Goal: Task Accomplishment & Management: Manage account settings

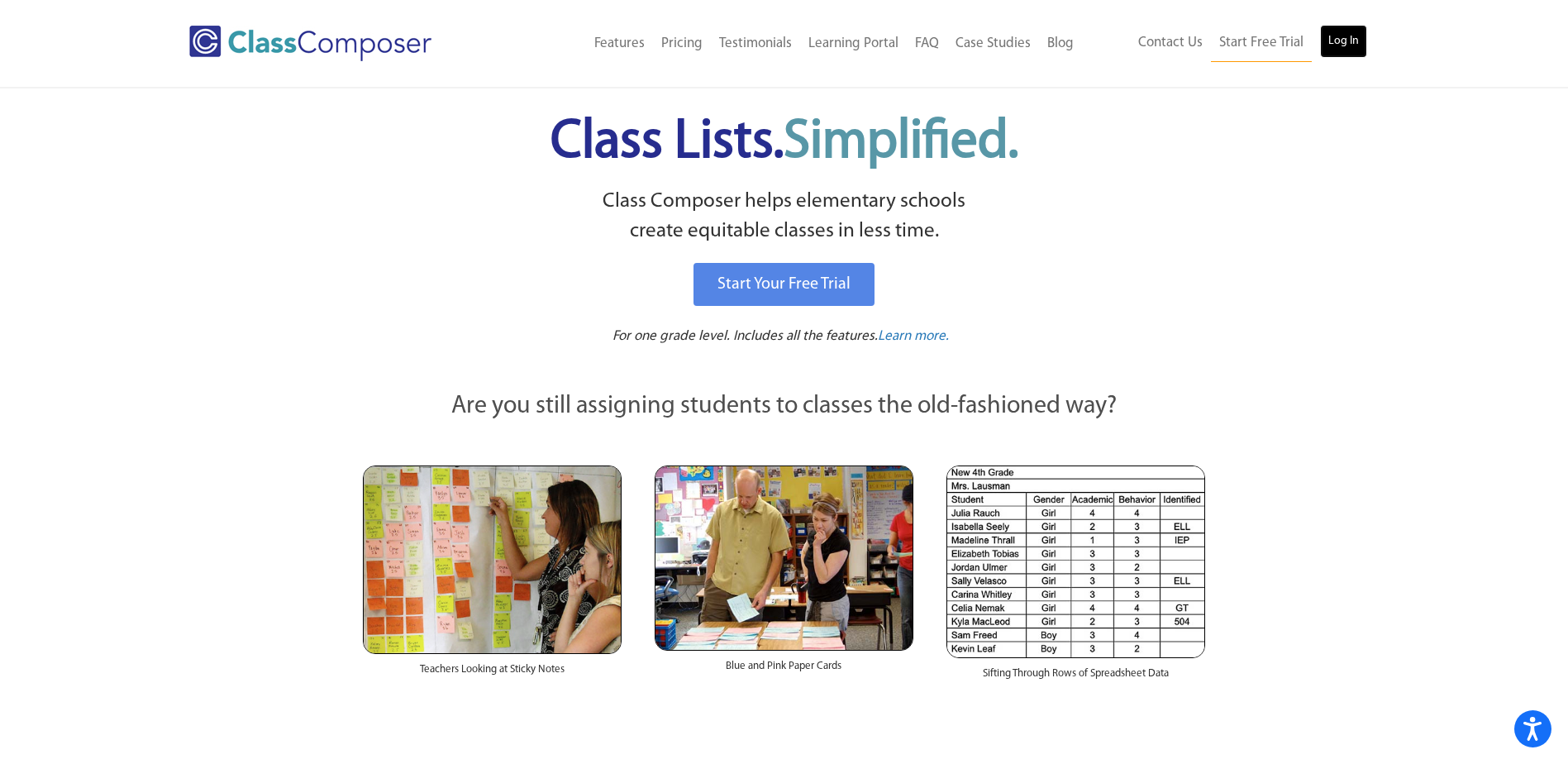
click at [1335, 54] on link "Log In" at bounding box center [1344, 41] width 47 height 33
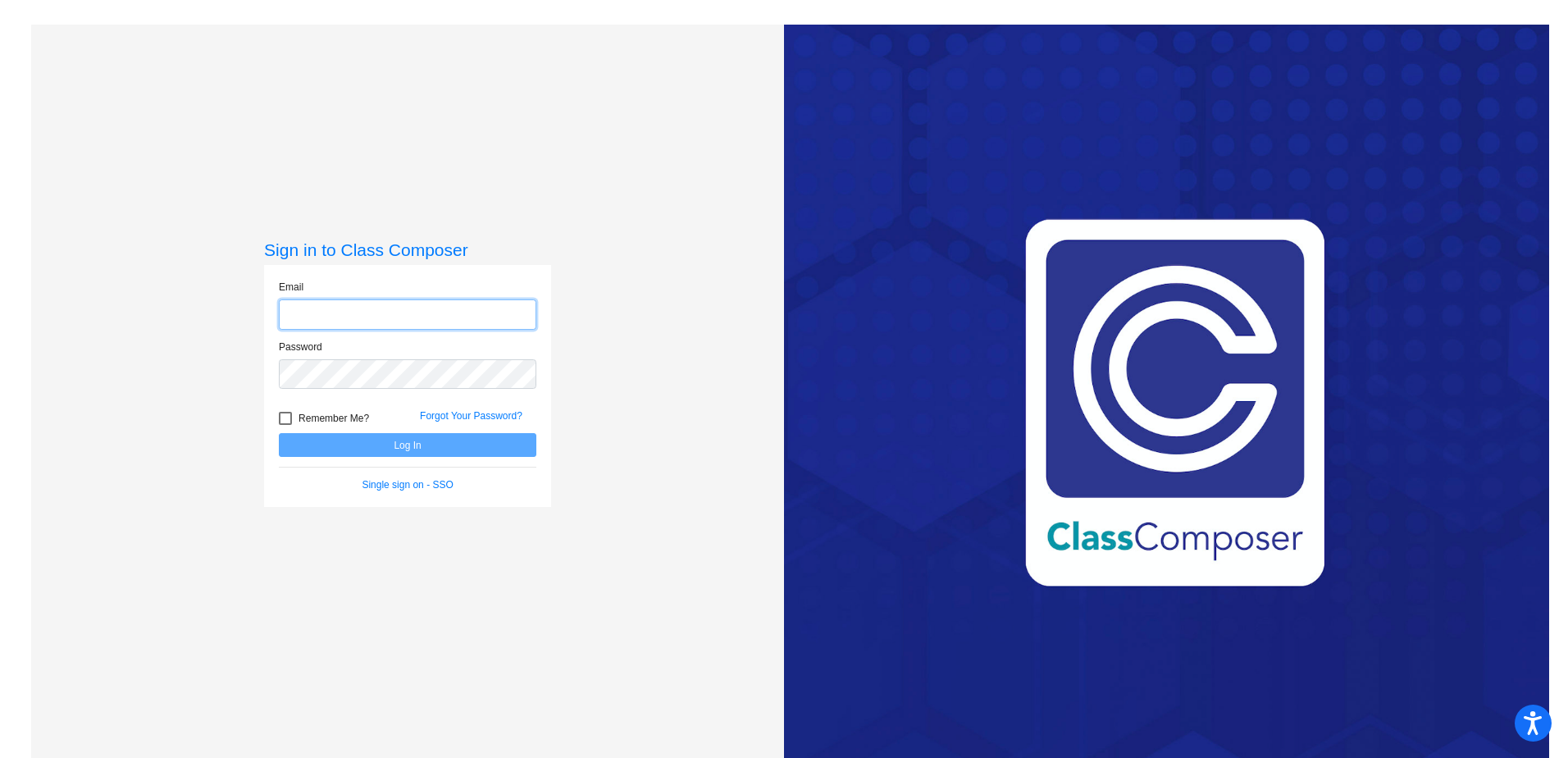
type input "[EMAIL_ADDRESS][PERSON_NAME][DOMAIN_NAME]"
click at [538, 528] on div "Sign in to Class Composer Email [EMAIL_ADDRESS][PERSON_NAME][DOMAIN_NAME] Passw…" at bounding box center [408, 403] width 287 height 328
click at [462, 440] on button "Log In" at bounding box center [408, 445] width 258 height 24
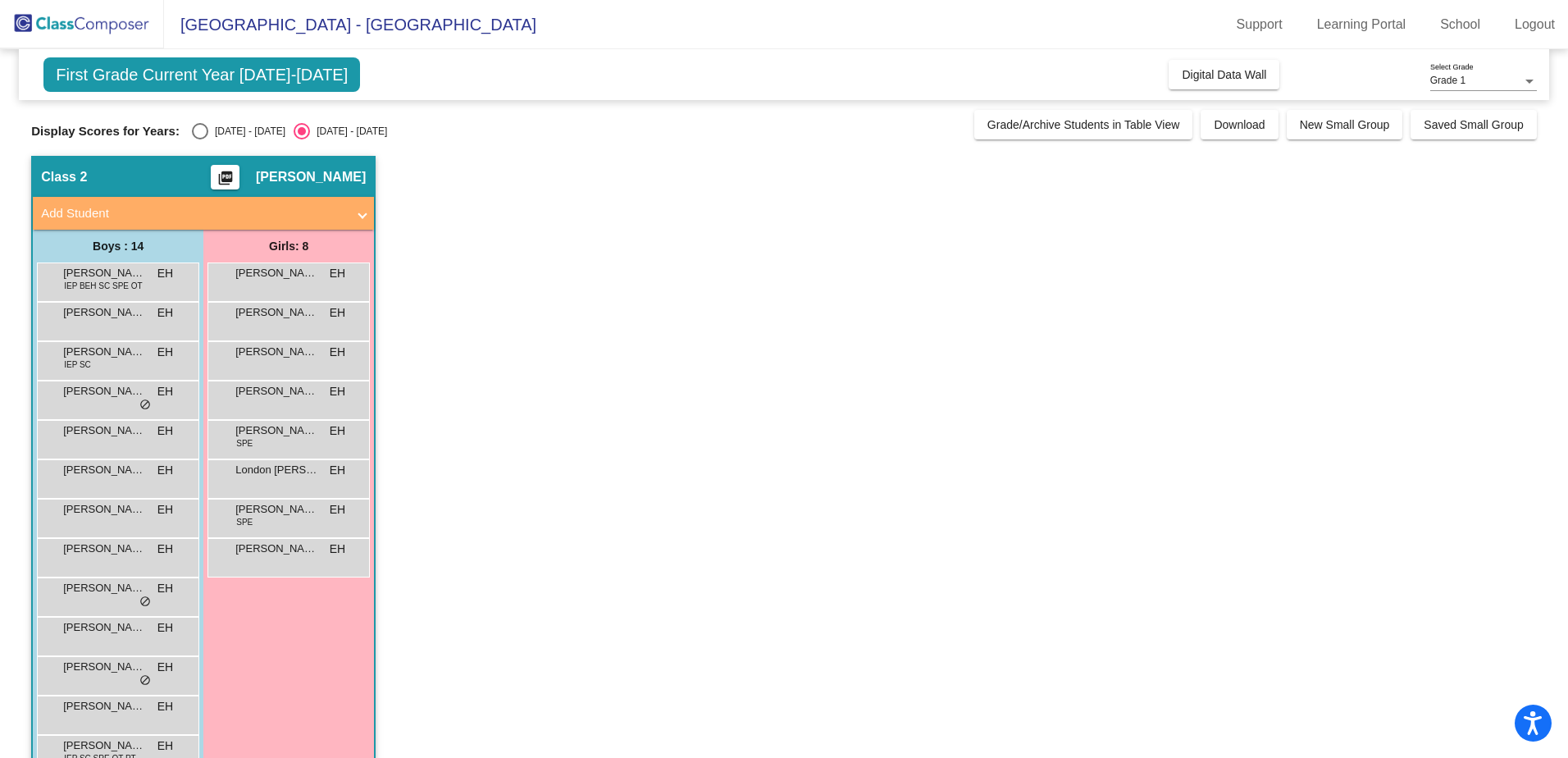
click at [209, 134] on div "2024 - 2025" at bounding box center [247, 132] width 77 height 15
click at [200, 139] on input "2024 - 2025" at bounding box center [199, 139] width 1 height 1
radio input "true"
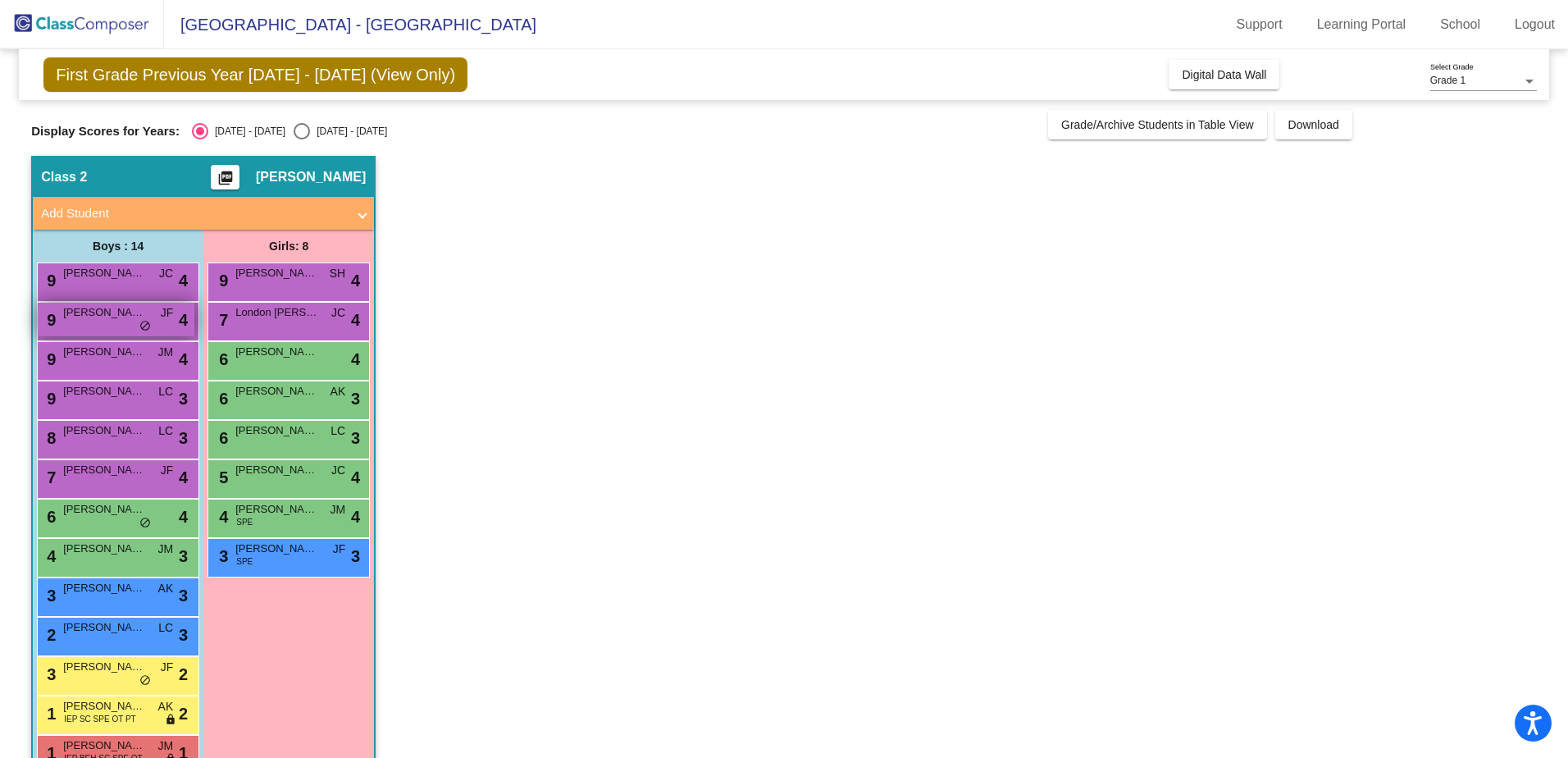
click at [95, 328] on div "9 Cole McAvoy JF lock do_not_disturb_alt 4" at bounding box center [116, 320] width 157 height 33
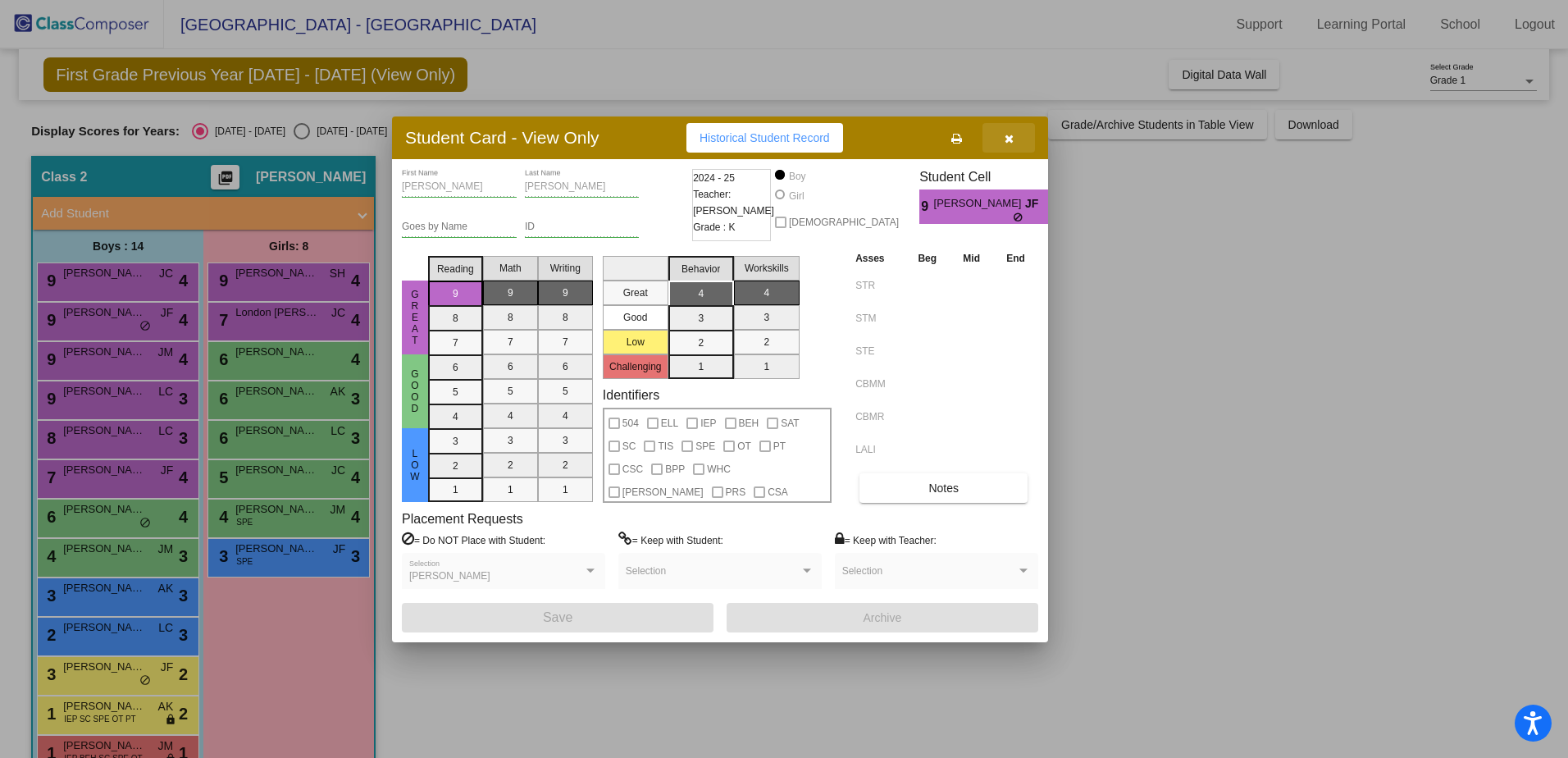
click at [1009, 138] on icon "button" at bounding box center [1009, 138] width 9 height 11
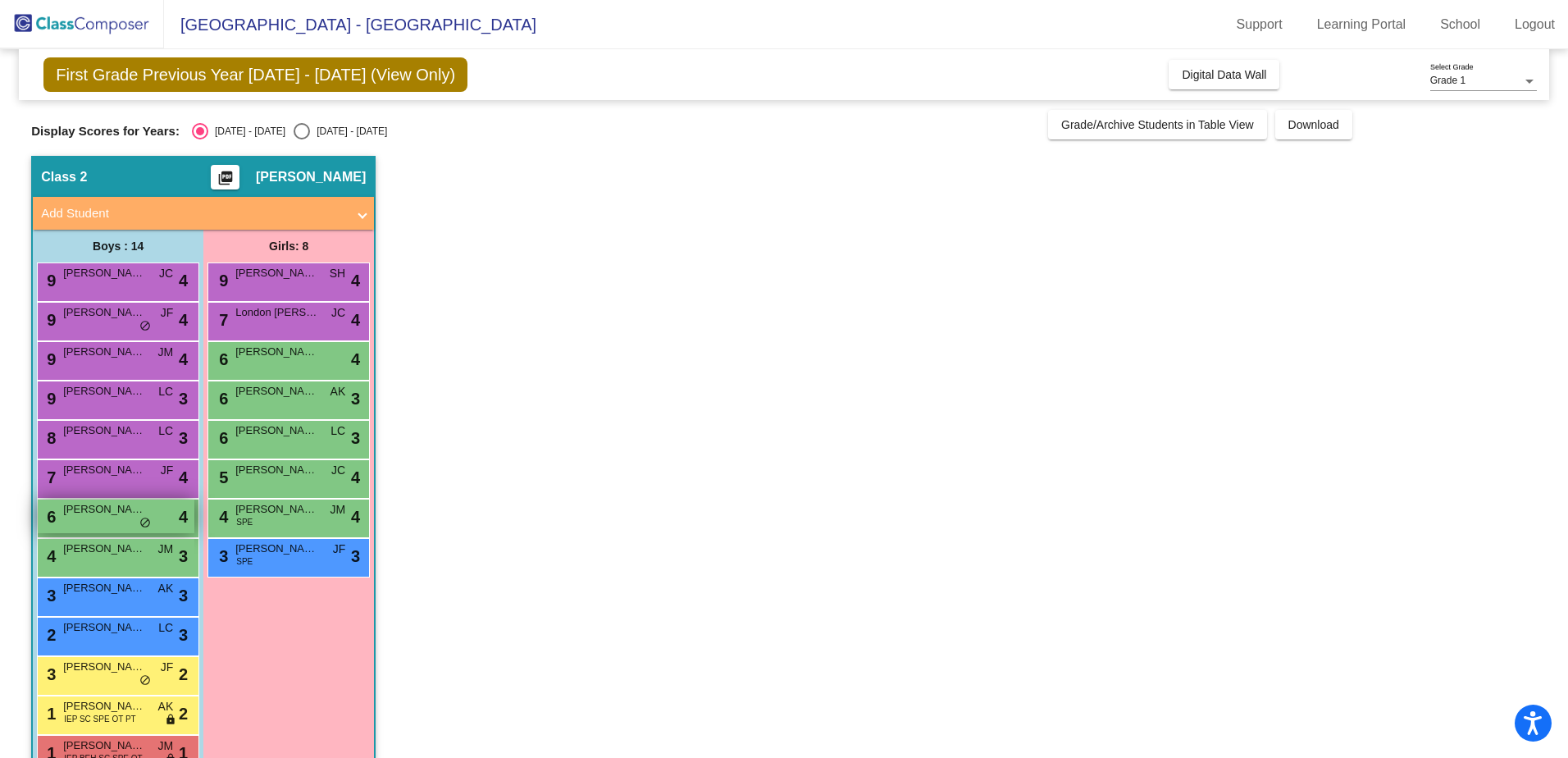
click at [127, 523] on div "6 Karter Wolfe lock do_not_disturb_alt 4" at bounding box center [116, 516] width 157 height 33
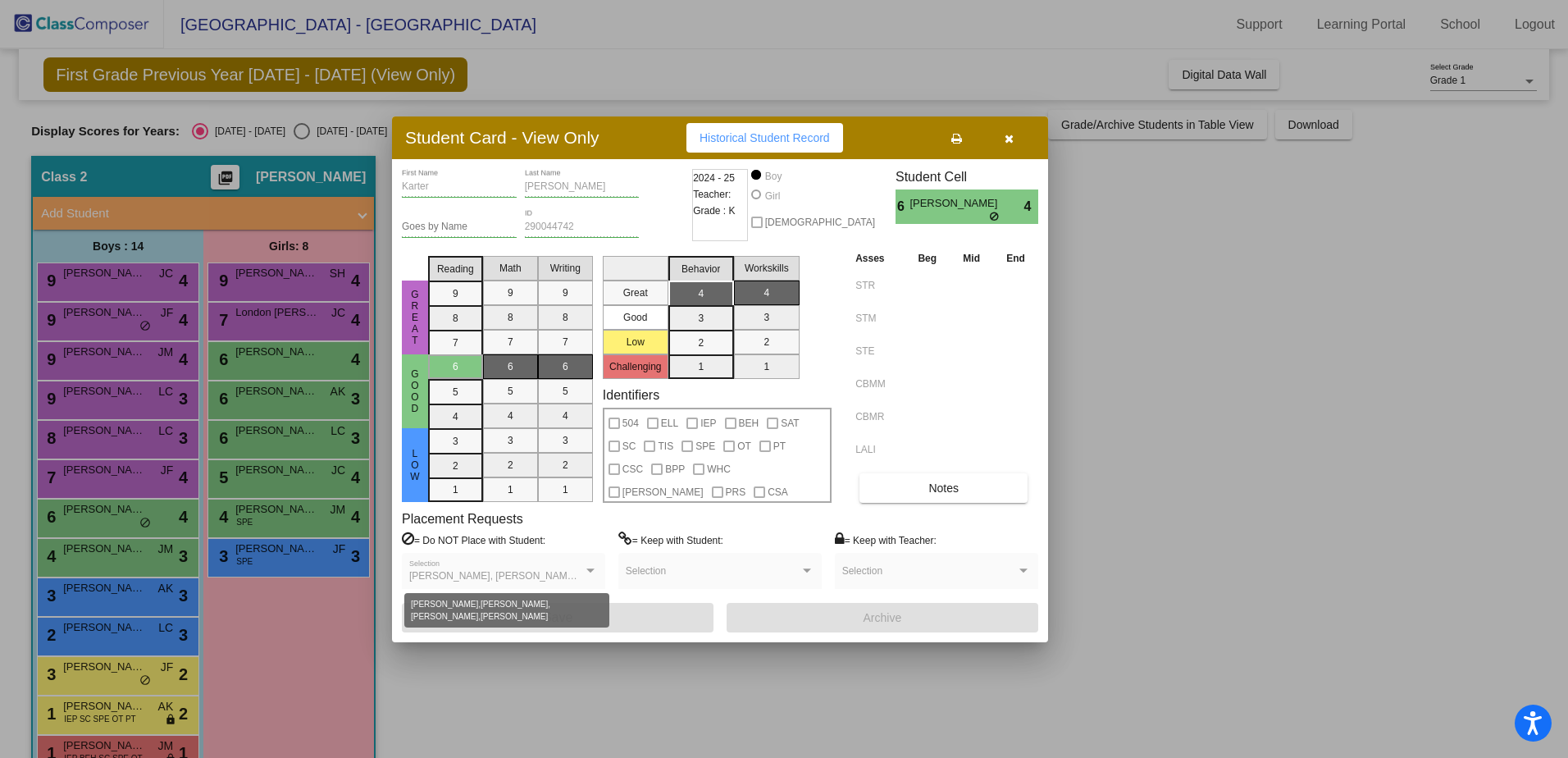
click at [575, 575] on span "Arlo Jones, Layne Gerrard, Ryan Foltz, Thomas Angle" at bounding box center [579, 575] width 340 height 11
click at [1006, 134] on icon "button" at bounding box center [1009, 138] width 9 height 11
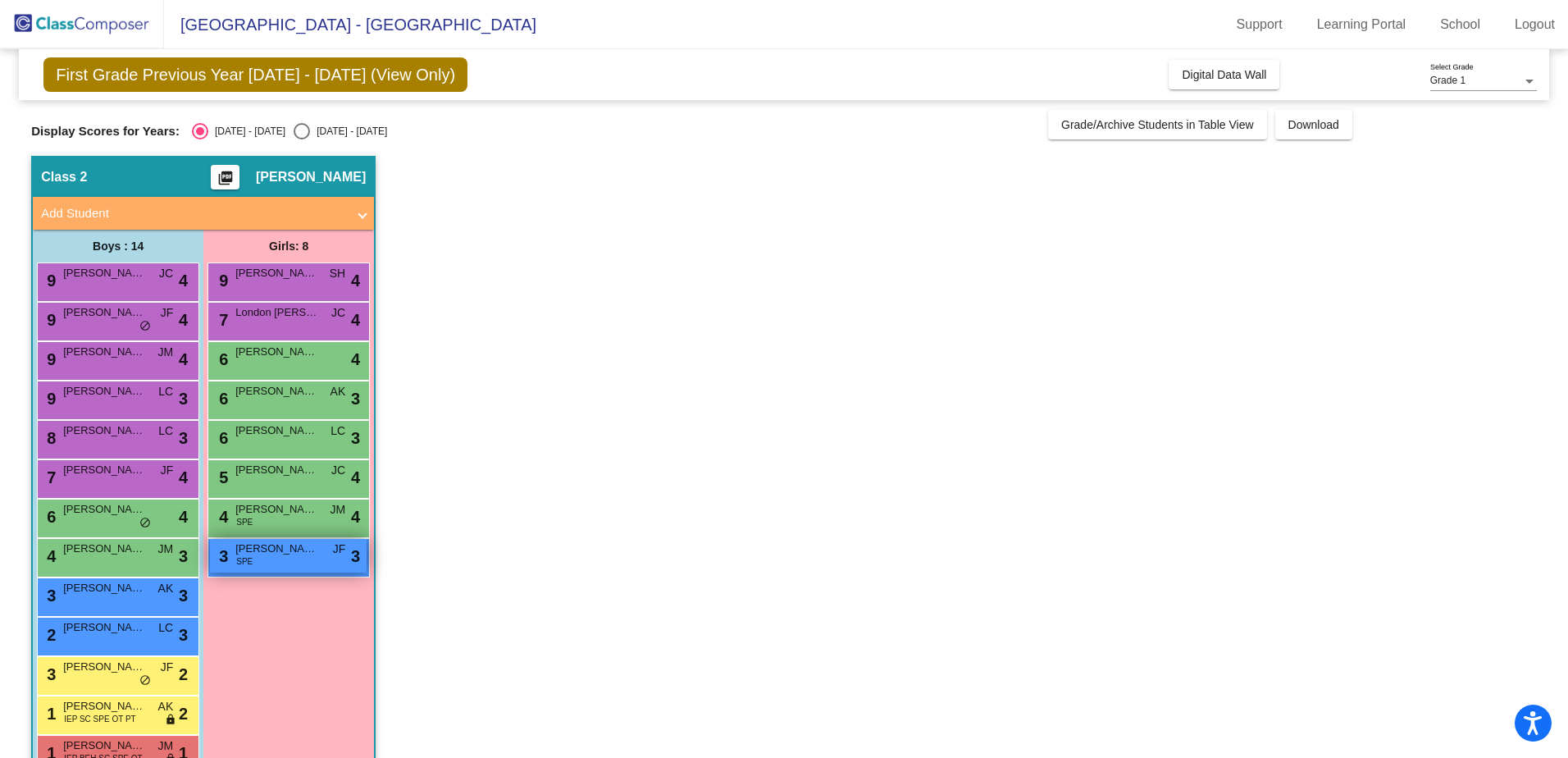
scroll to position [82, 0]
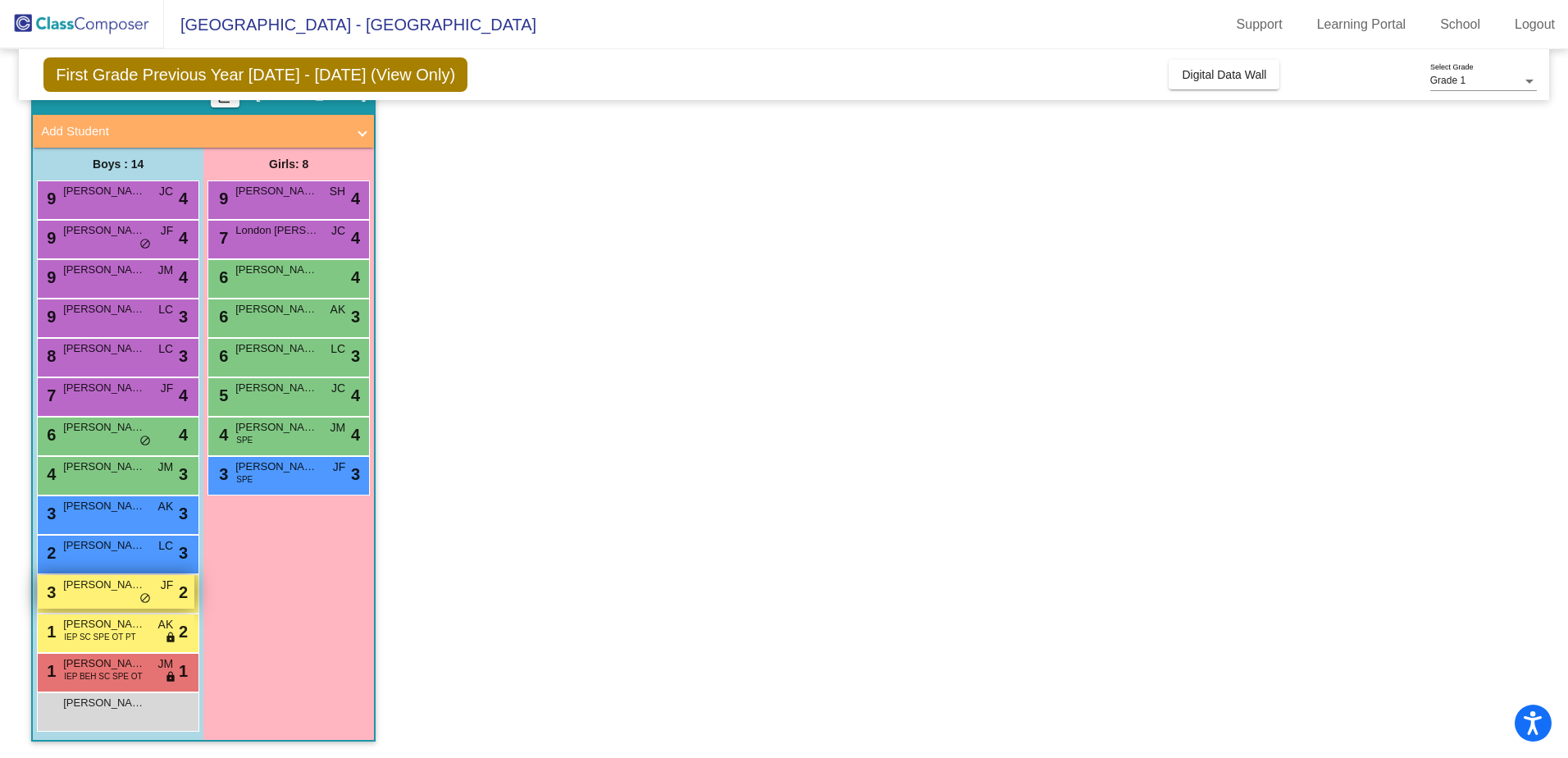
click at [97, 600] on div "3 Jaxon Meador JF lock do_not_disturb_alt 2" at bounding box center [116, 591] width 157 height 33
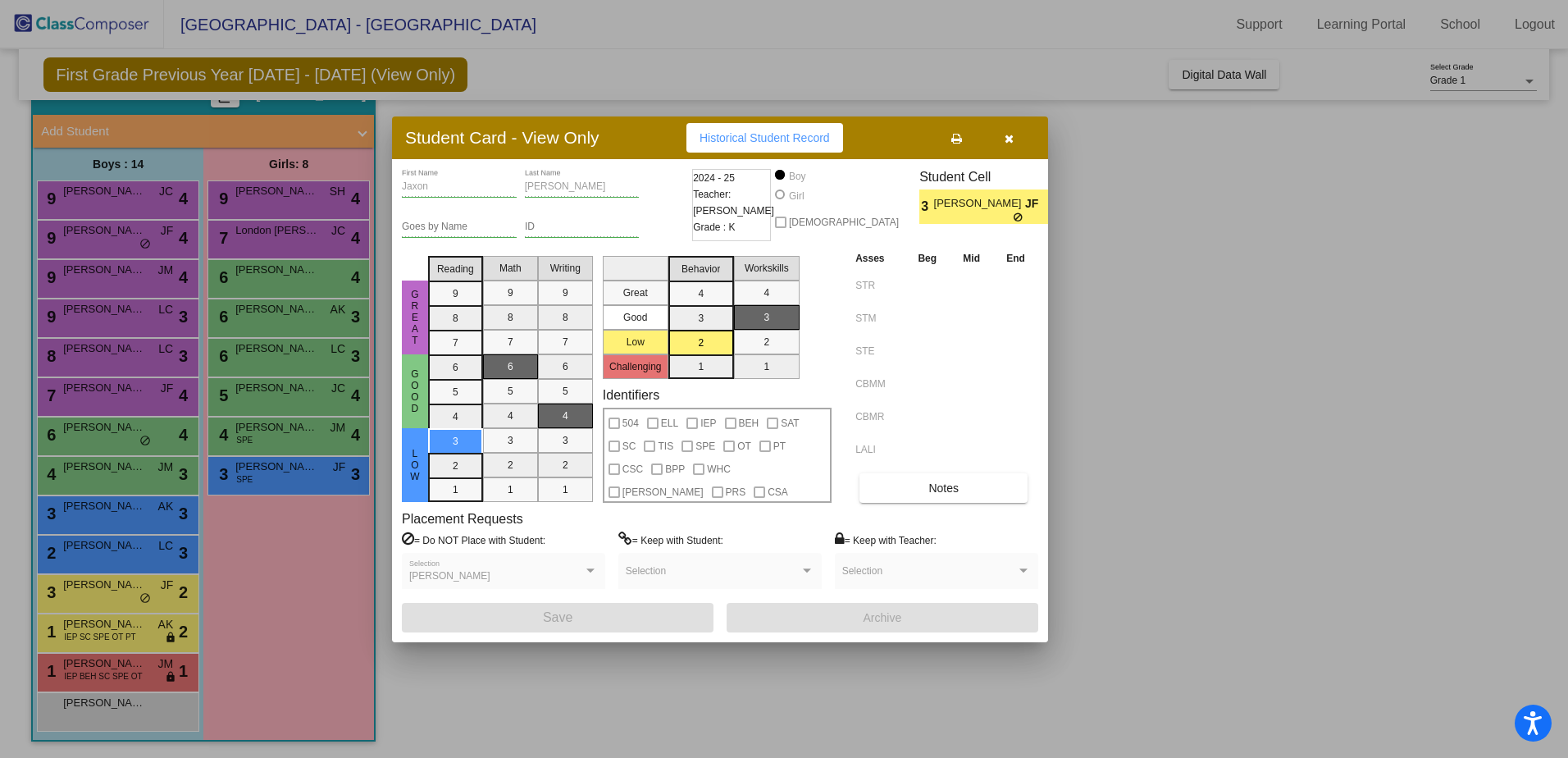
click at [1003, 144] on button "button" at bounding box center [1008, 138] width 53 height 30
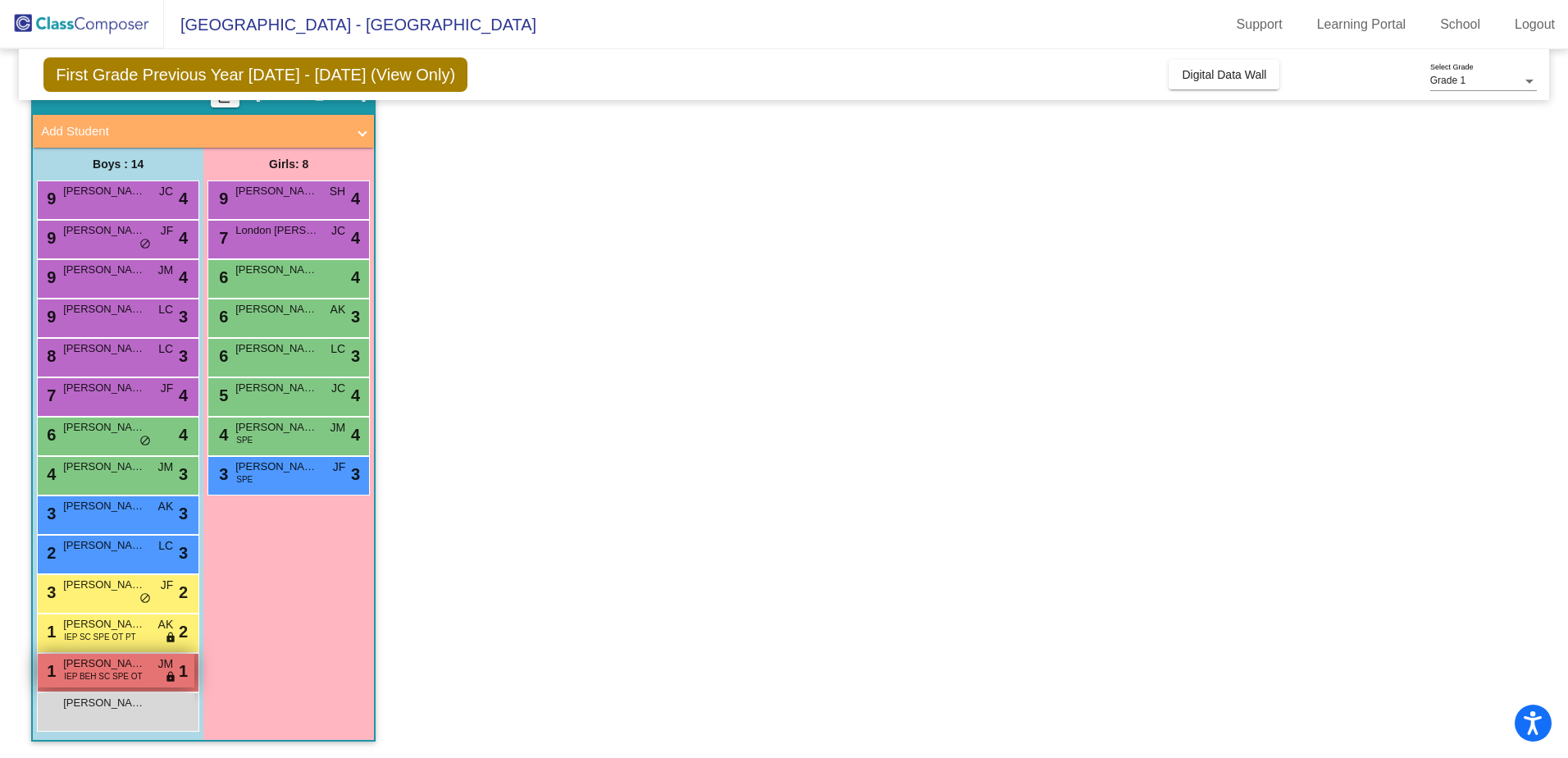
click at [160, 682] on div "1 Aedan Thomas Cunningham IEP BEH SC SPE OT JM lock do_not_disturb_alt 1" at bounding box center [116, 670] width 157 height 33
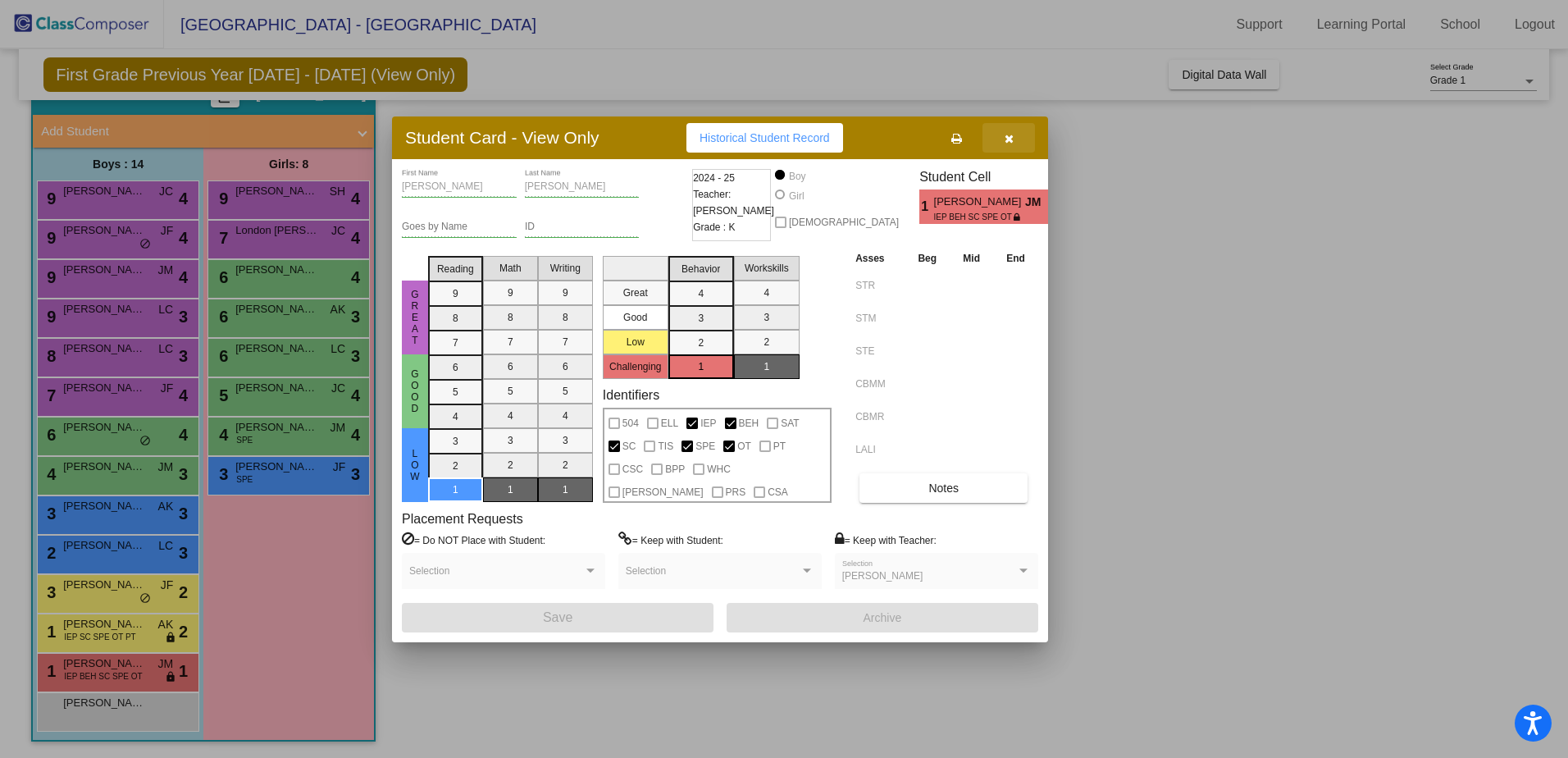
click at [1005, 146] on button "button" at bounding box center [1008, 138] width 53 height 30
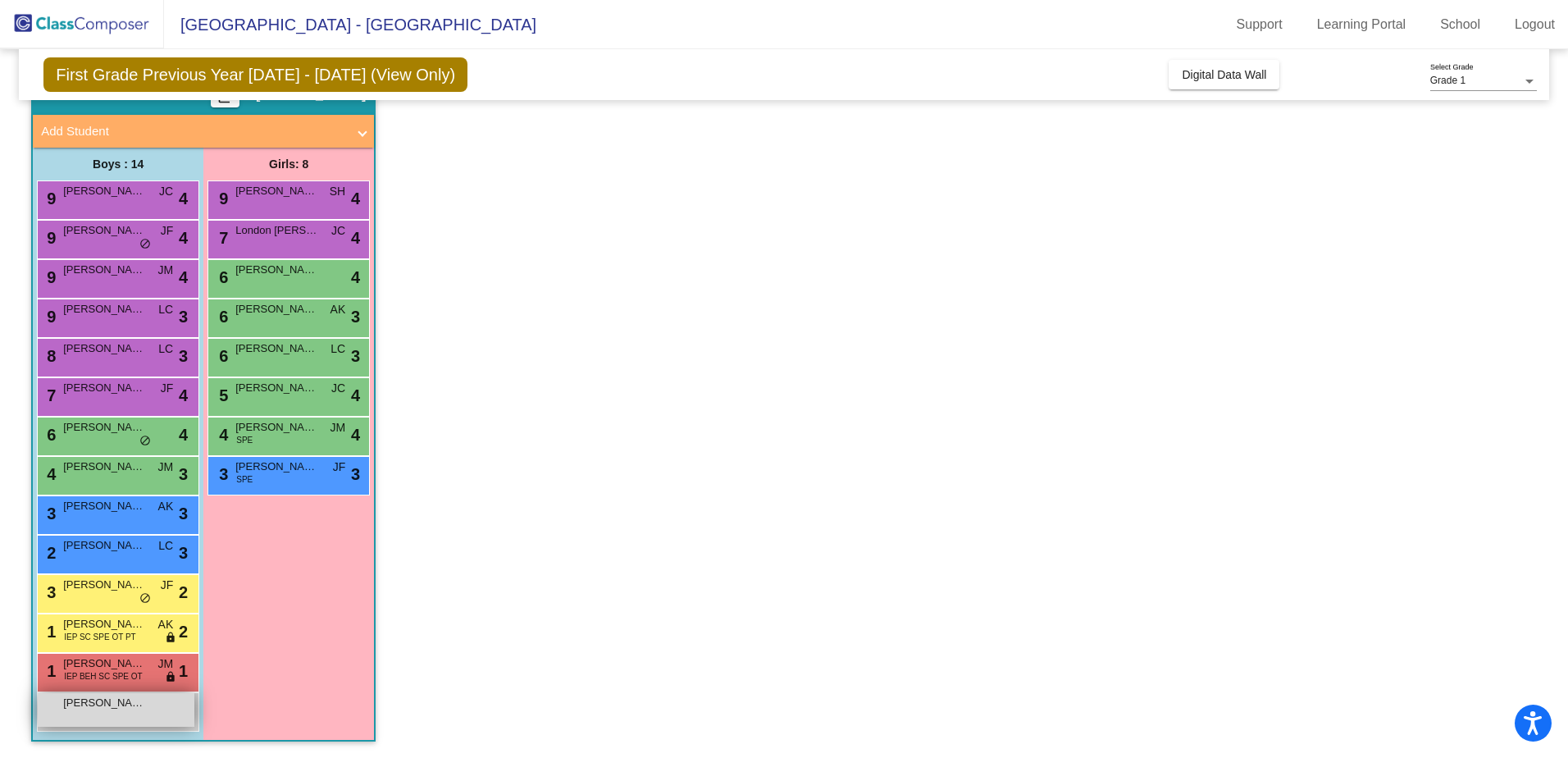
click at [92, 706] on span "Christopher Brown" at bounding box center [104, 703] width 82 height 17
